Goal: Find specific page/section: Find specific page/section

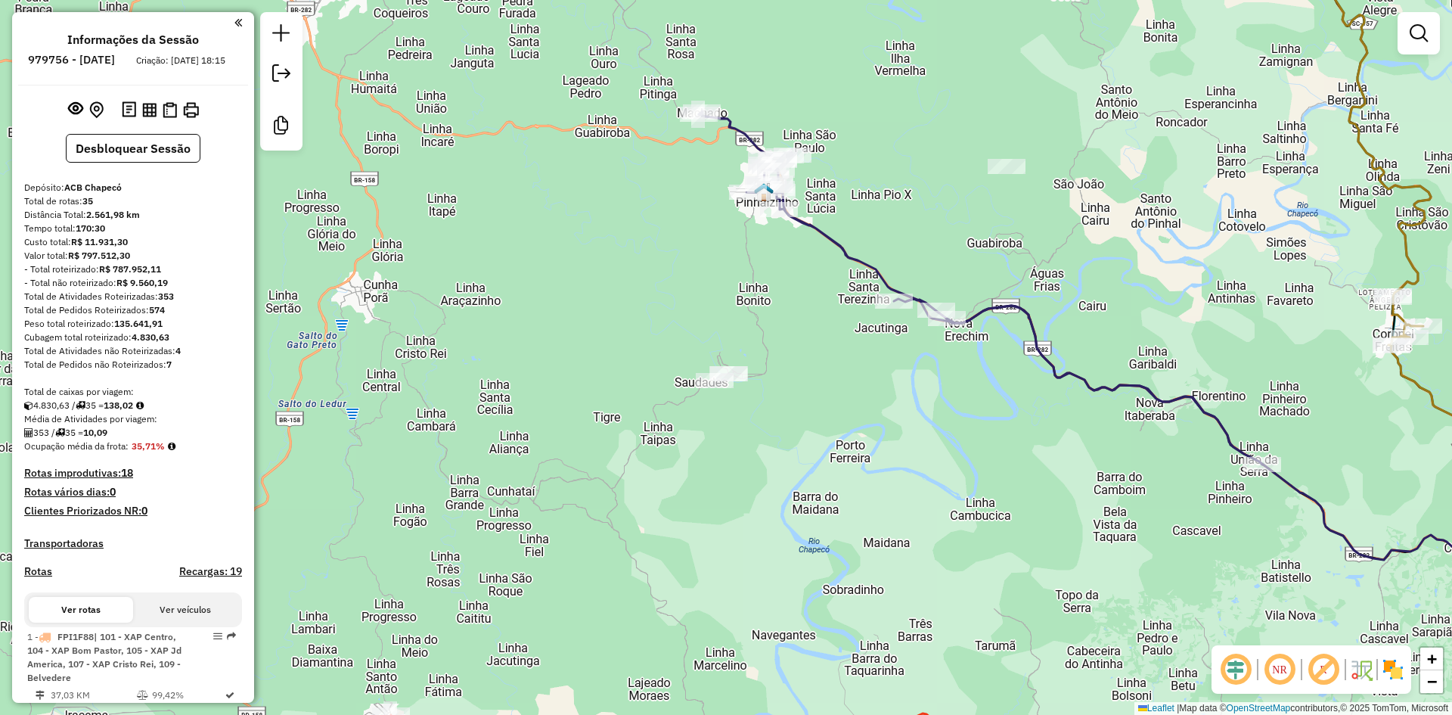
click at [771, 436] on div "Janela de atendimento Grade de atendimento Capacidade Transportadoras Veículos …" at bounding box center [726, 357] width 1452 height 715
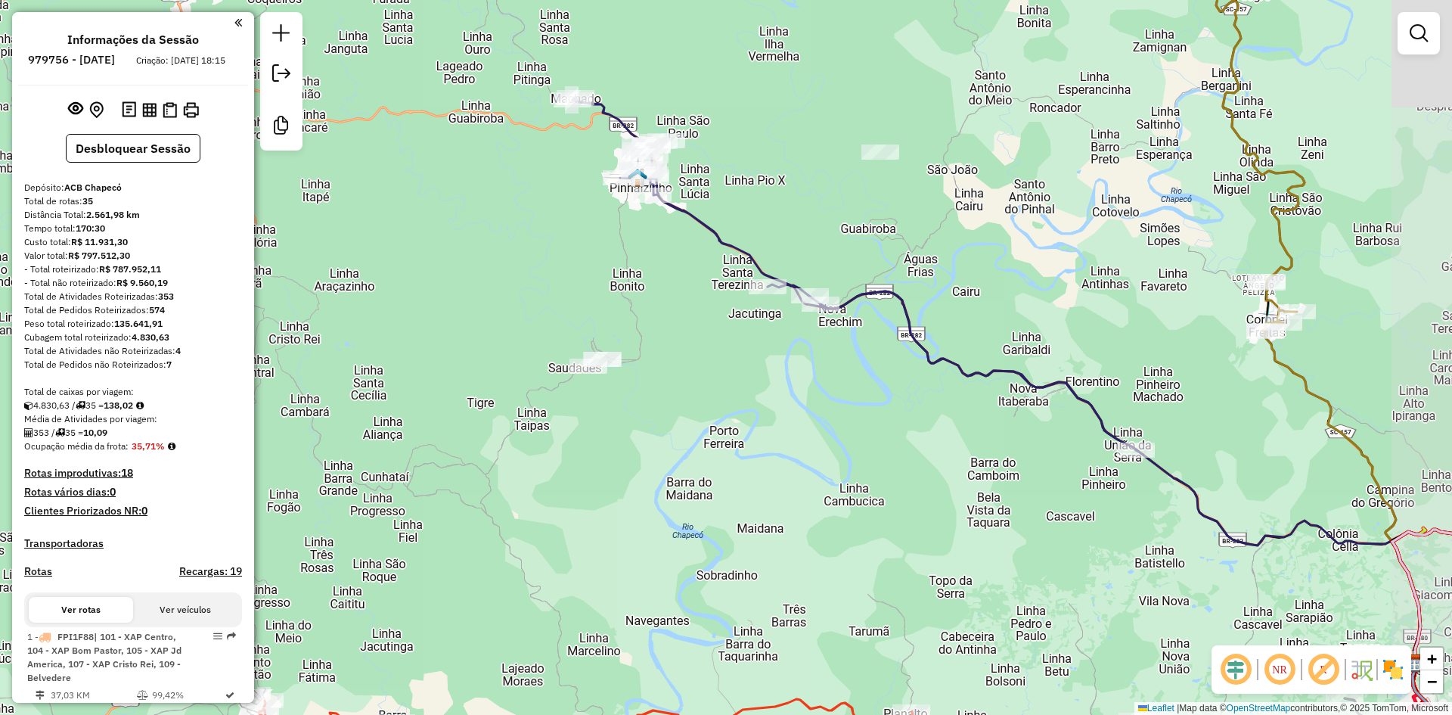
drag, startPoint x: 901, startPoint y: 219, endPoint x: 768, endPoint y: 208, distance: 133.6
click at [768, 208] on div "Janela de atendimento Grade de atendimento Capacidade Transportadoras Veículos …" at bounding box center [726, 357] width 1452 height 715
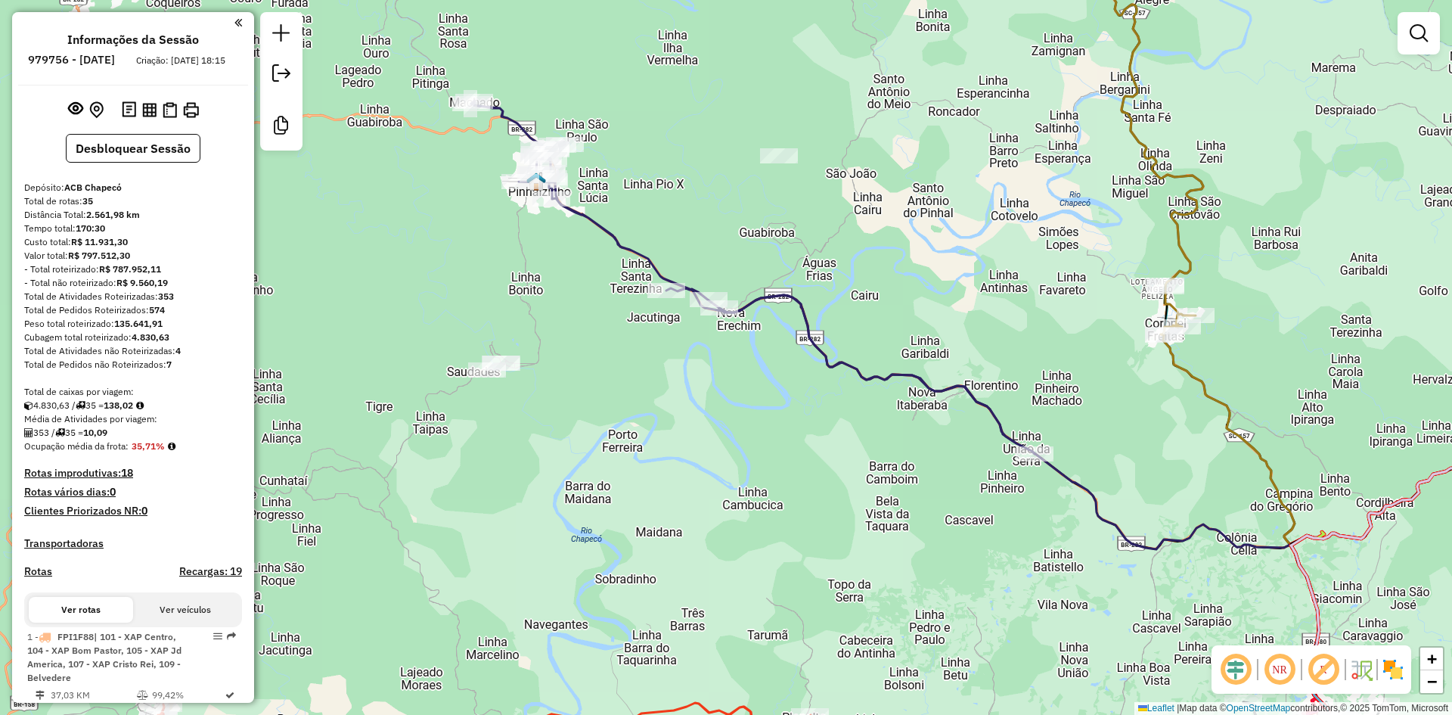
drag, startPoint x: 901, startPoint y: 241, endPoint x: 809, endPoint y: 242, distance: 91.5
click at [809, 242] on div "Janela de atendimento Grade de atendimento Capacidade Transportadoras Veículos …" at bounding box center [726, 357] width 1452 height 715
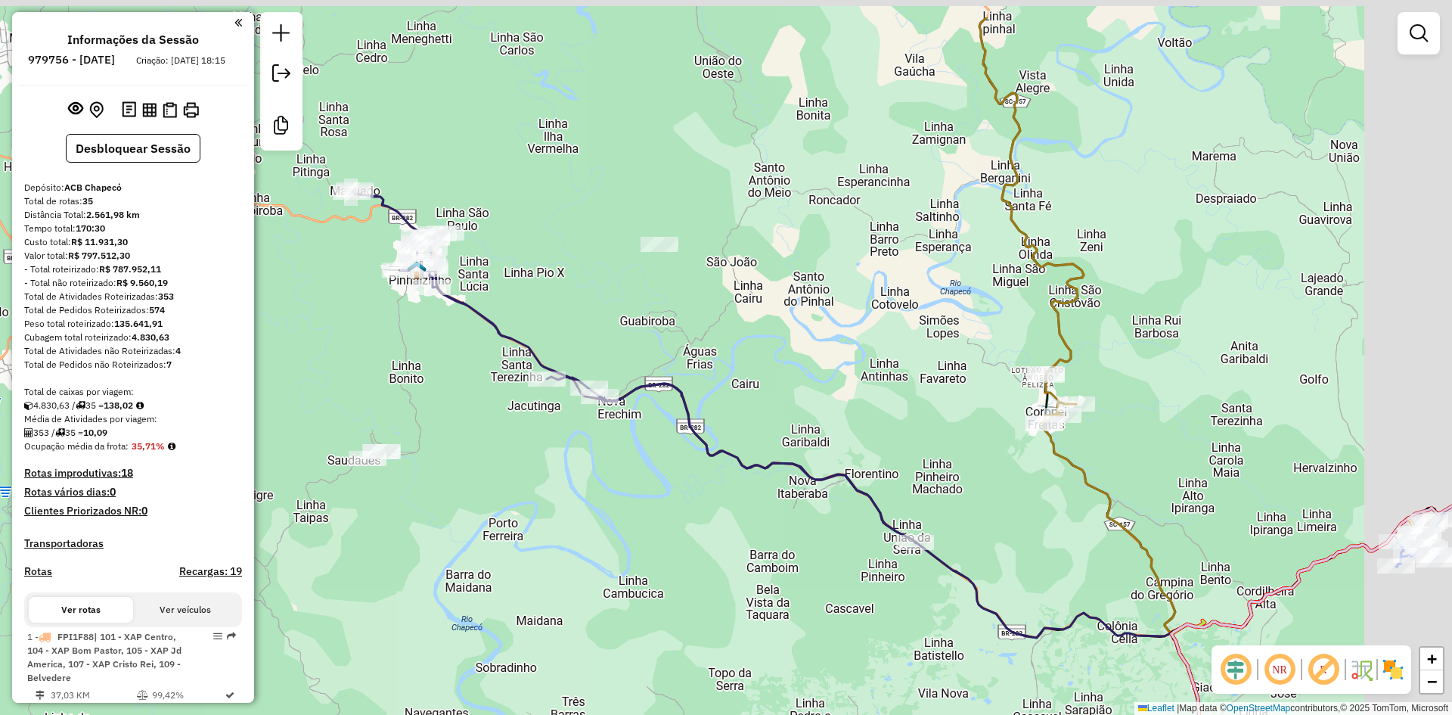
drag, startPoint x: 871, startPoint y: 219, endPoint x: 751, endPoint y: 307, distance: 148.7
click at [751, 307] on div "Janela de atendimento Grade de atendimento Capacidade Transportadoras Veículos …" at bounding box center [726, 357] width 1452 height 715
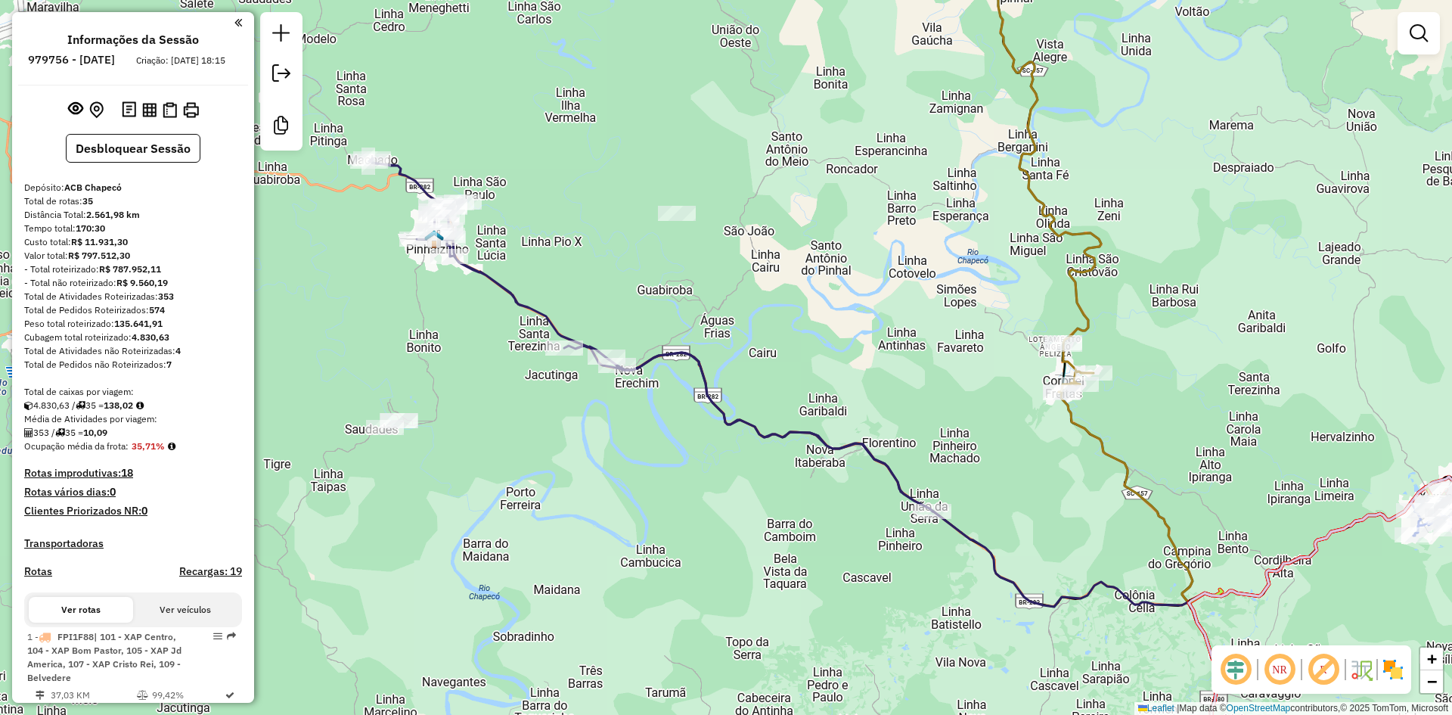
drag, startPoint x: 828, startPoint y: 256, endPoint x: 826, endPoint y: 175, distance: 81.7
click at [849, 221] on div "Janela de atendimento Grade de atendimento Capacidade Transportadoras Veículos …" at bounding box center [726, 357] width 1452 height 715
